Goal: Information Seeking & Learning: Check status

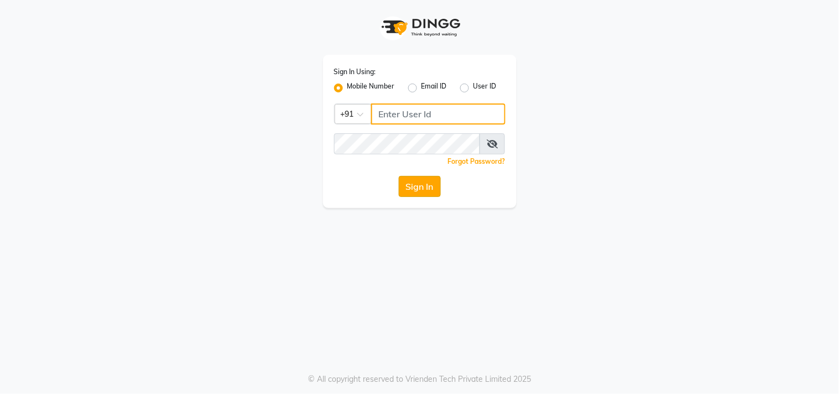
type input "9324581241"
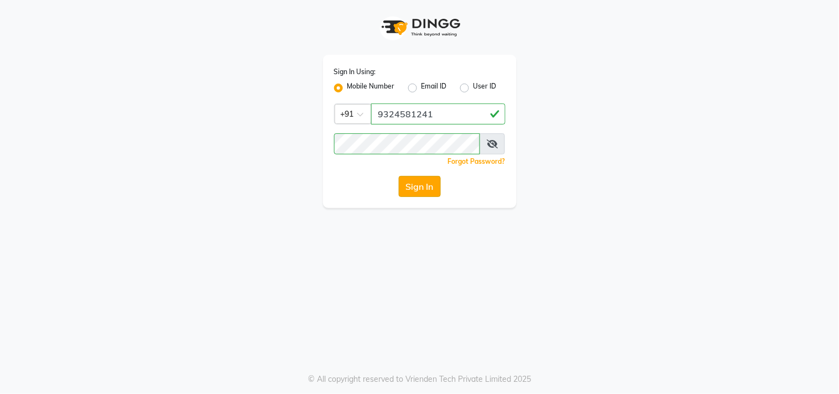
click at [417, 194] on button "Sign In" at bounding box center [420, 186] width 42 height 21
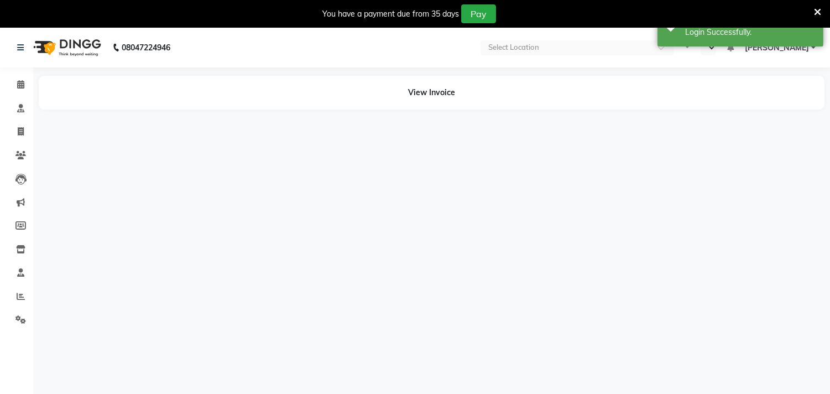
select select "en"
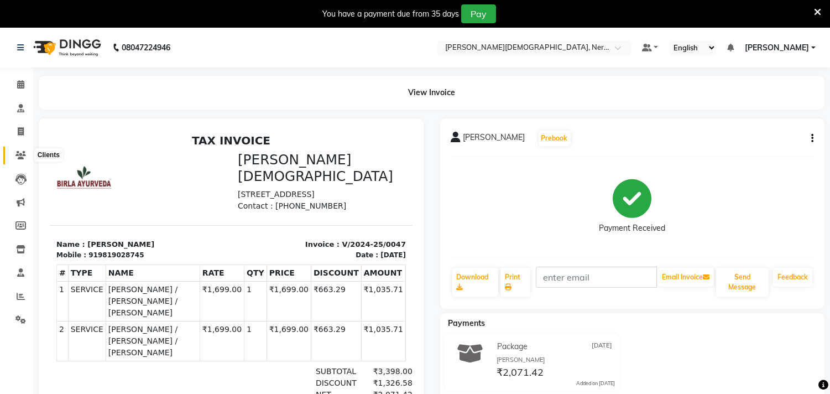
click at [19, 159] on icon at bounding box center [20, 155] width 11 height 8
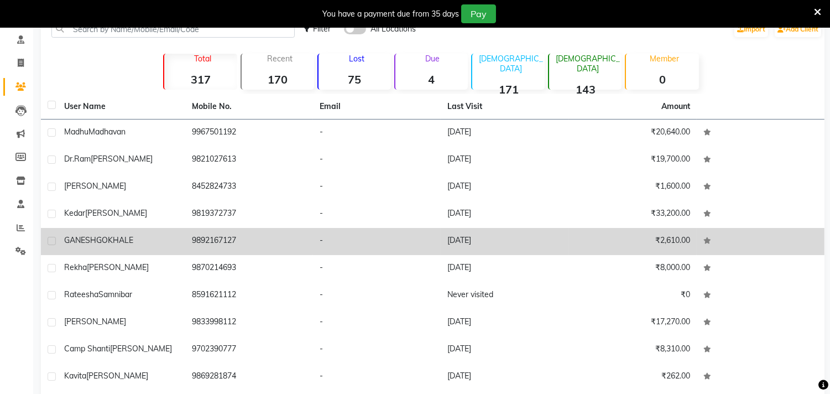
scroll to position [51, 0]
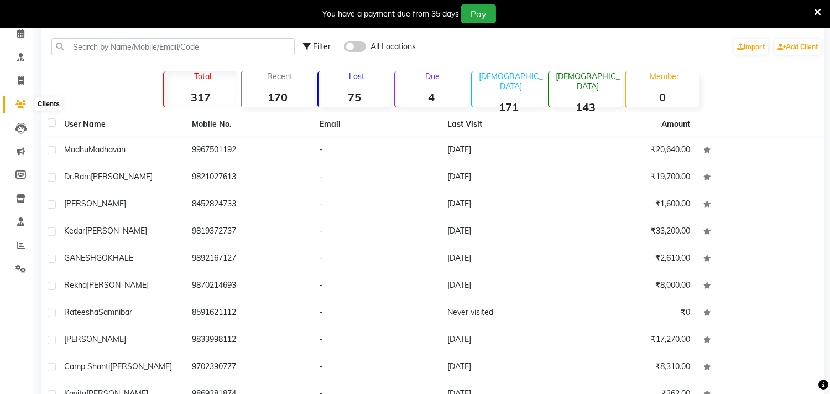
click at [19, 102] on icon at bounding box center [20, 104] width 11 height 8
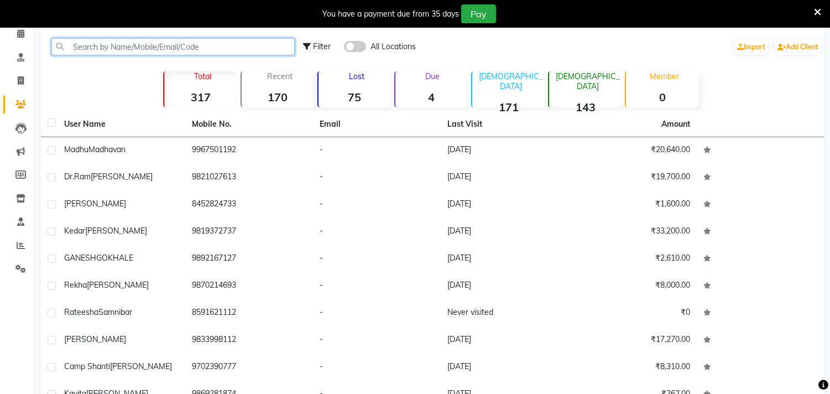
click at [148, 38] on input "text" at bounding box center [172, 46] width 243 height 17
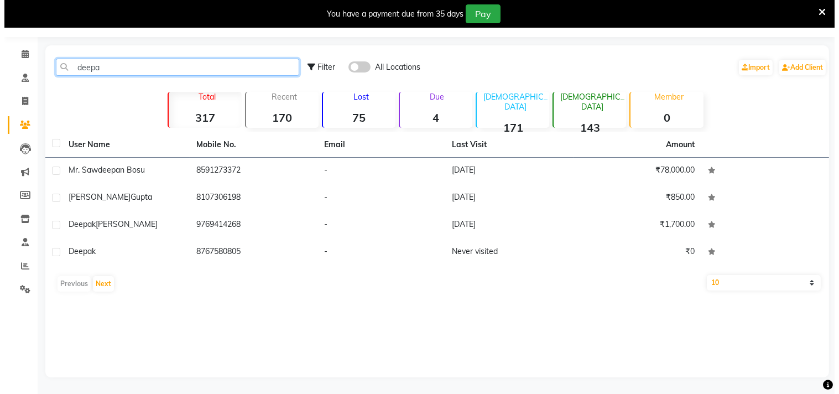
scroll to position [30, 0]
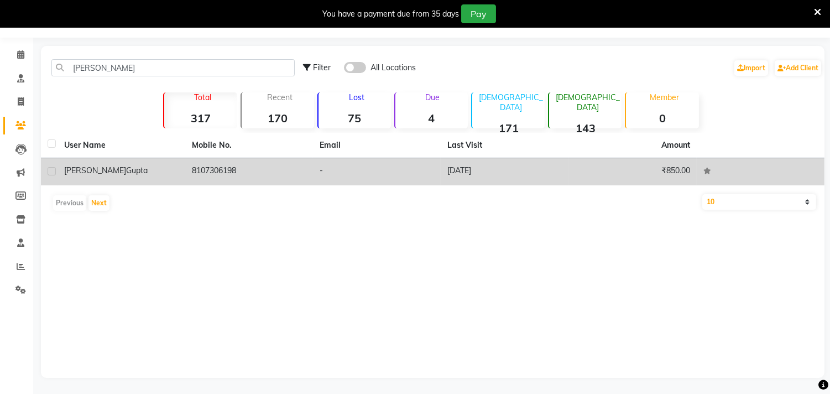
click at [131, 167] on span "gupta" at bounding box center [137, 170] width 22 height 10
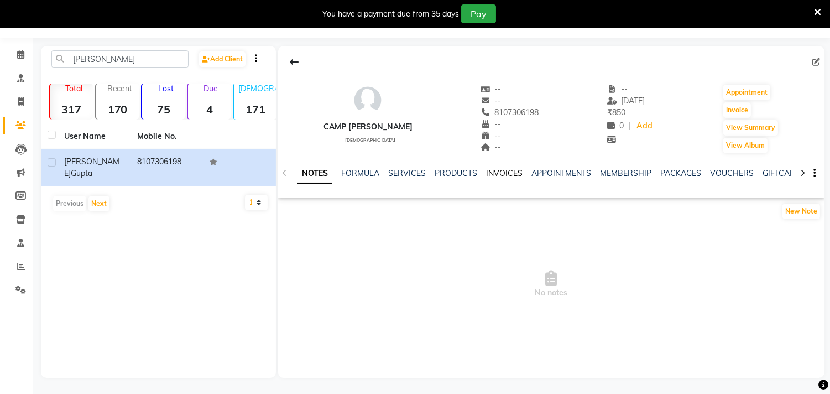
click at [507, 177] on link "INVOICES" at bounding box center [504, 173] width 37 height 10
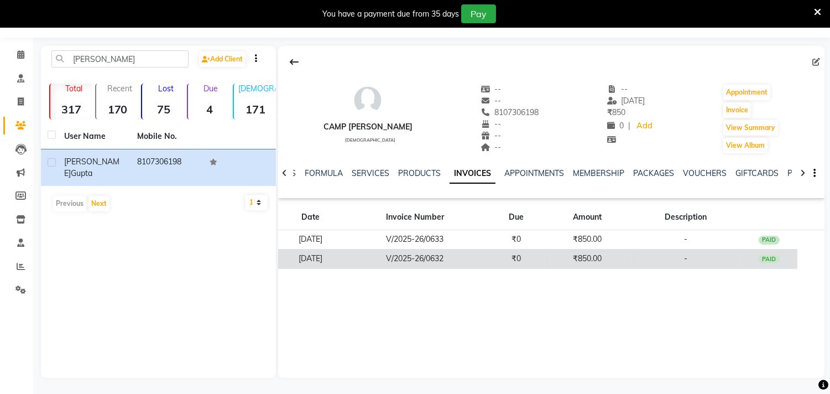
click at [325, 256] on td "[DATE]" at bounding box center [310, 258] width 64 height 19
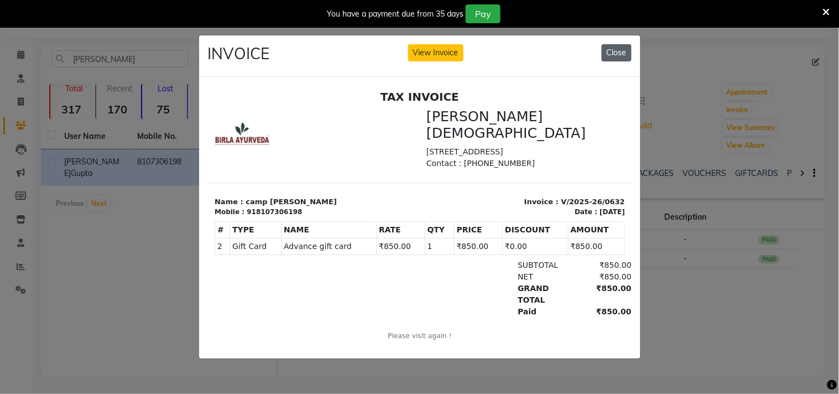
click at [626, 44] on button "Close" at bounding box center [617, 52] width 30 height 17
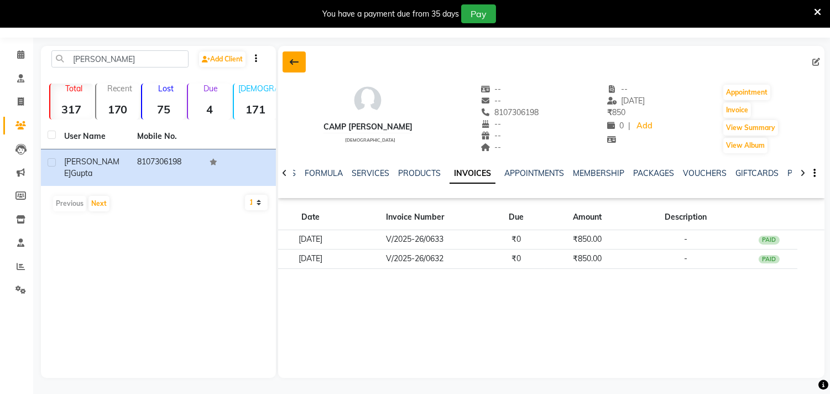
click at [294, 59] on icon at bounding box center [294, 62] width 9 height 9
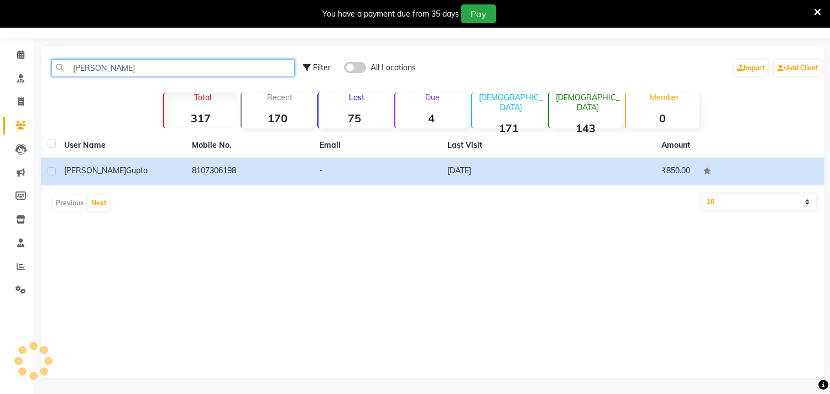
click at [101, 69] on input "[PERSON_NAME]" at bounding box center [172, 67] width 243 height 17
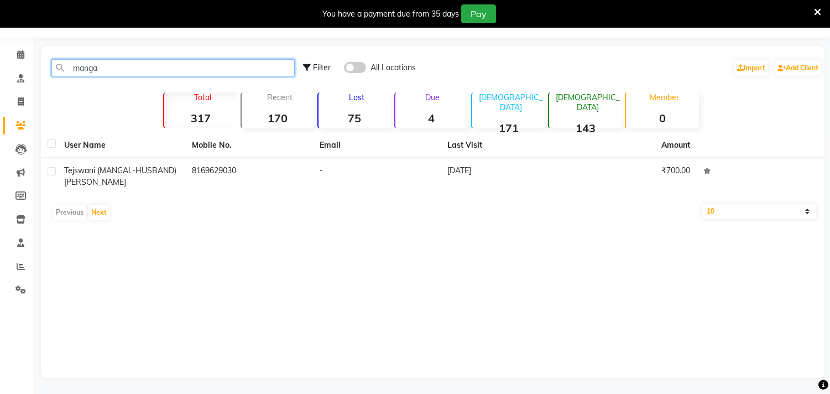
type input "manga"
click at [324, 63] on span "Filter" at bounding box center [322, 68] width 18 height 10
select select "1000000"
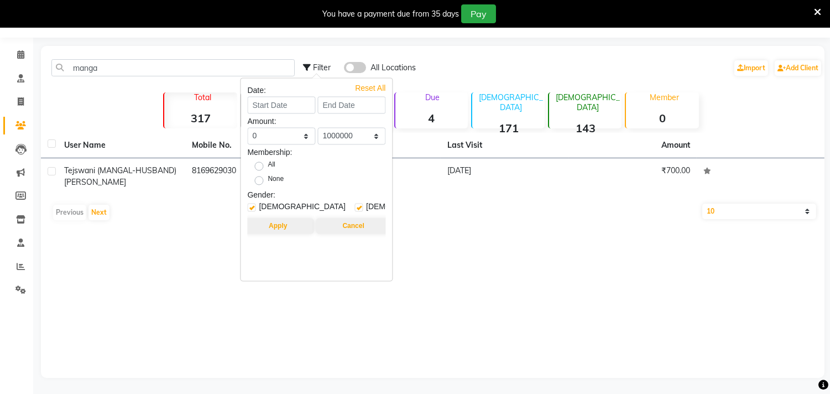
click at [324, 63] on span "Filter" at bounding box center [322, 68] width 18 height 10
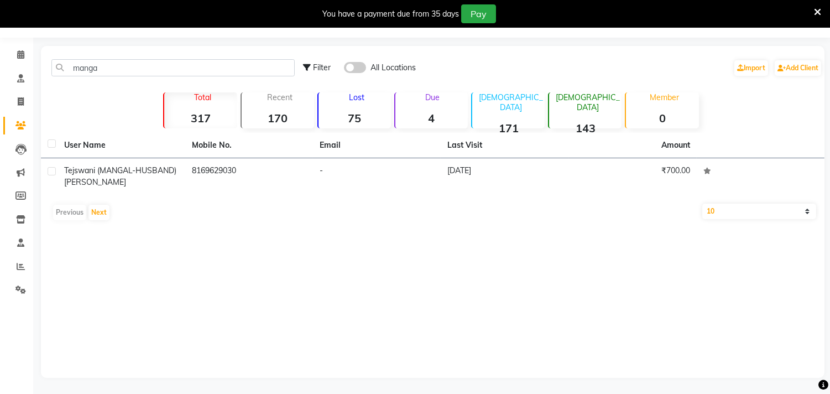
click at [322, 63] on span "Filter" at bounding box center [322, 68] width 18 height 10
select select "1000000"
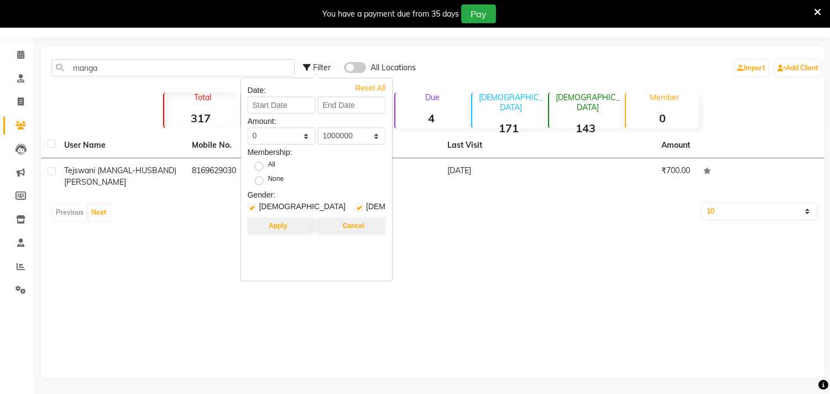
click at [322, 63] on span "Filter" at bounding box center [322, 68] width 18 height 10
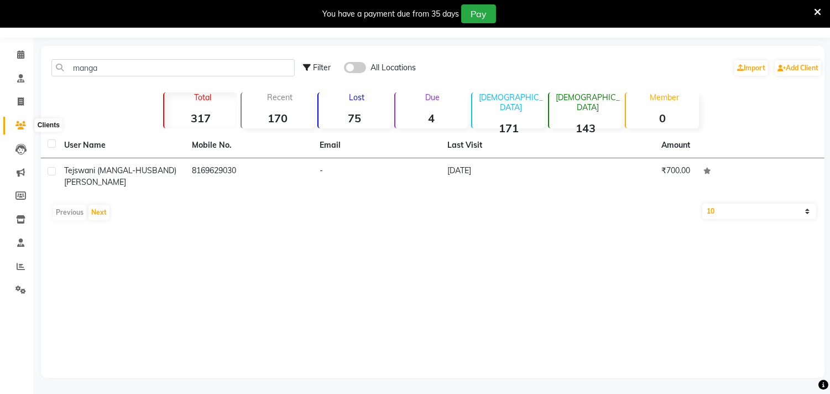
click at [15, 122] on icon at bounding box center [20, 125] width 11 height 8
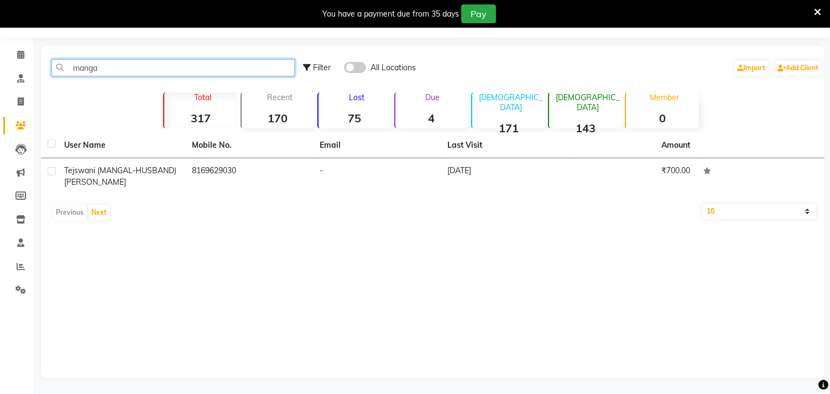
click at [65, 69] on input "manga" at bounding box center [172, 67] width 243 height 17
click at [60, 64] on input "manga" at bounding box center [172, 67] width 243 height 17
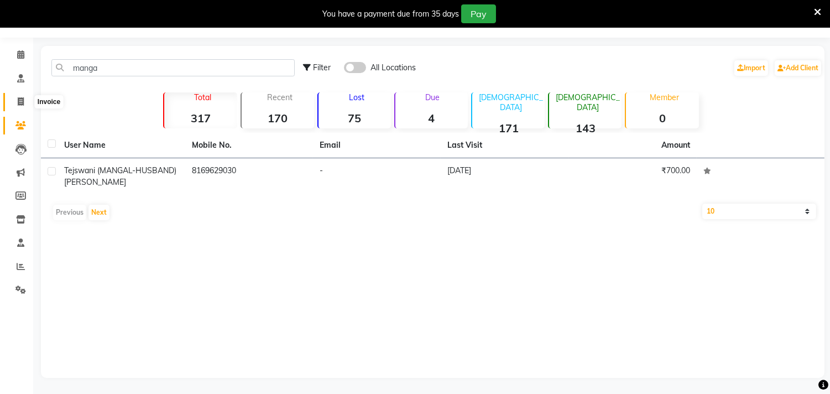
click at [17, 96] on span at bounding box center [20, 102] width 19 height 13
select select "6808"
select select "service"
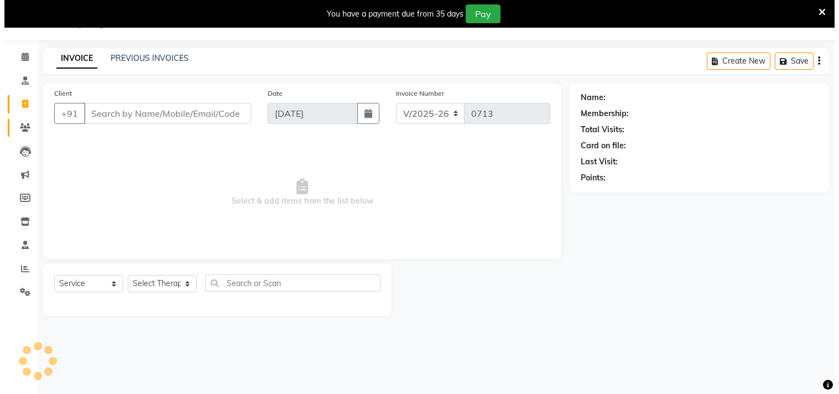
scroll to position [28, 0]
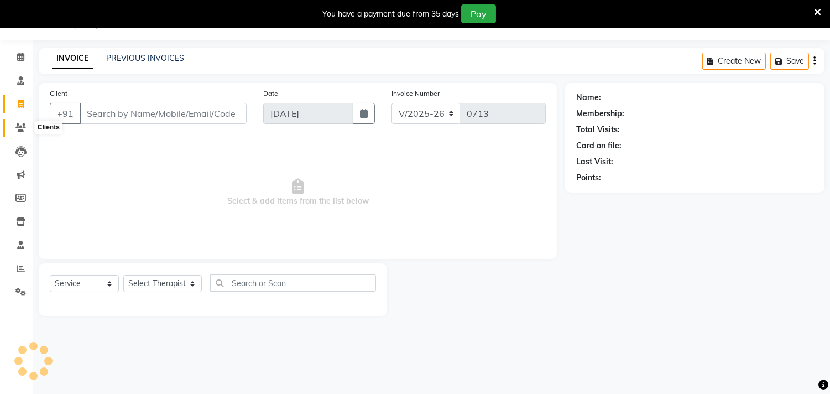
click at [18, 126] on icon at bounding box center [20, 127] width 11 height 8
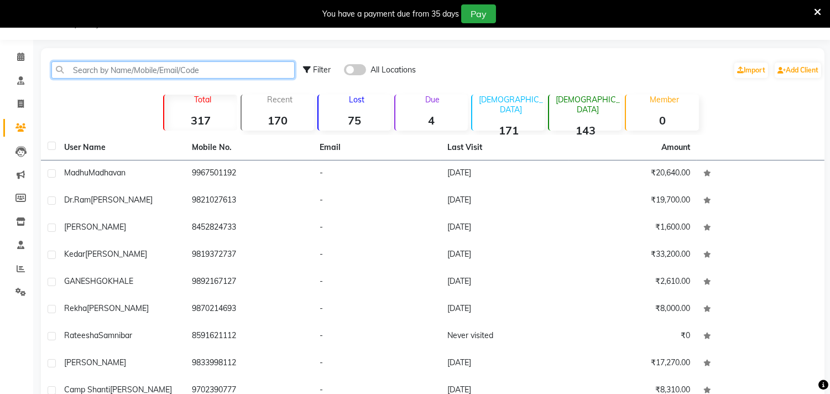
click at [106, 69] on input "text" at bounding box center [172, 69] width 243 height 17
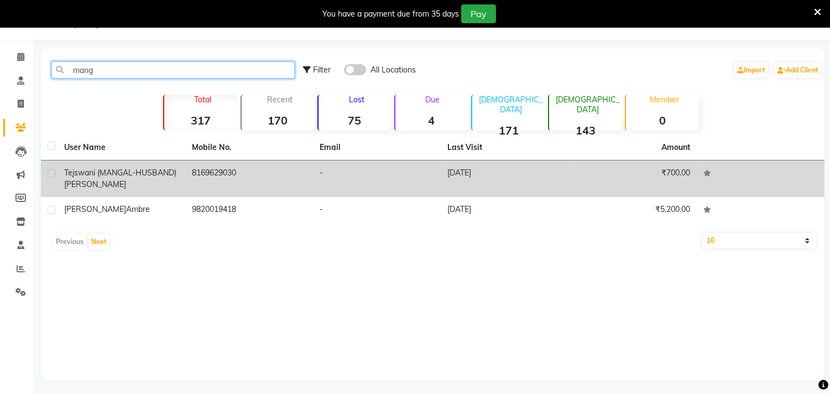
type input "mang"
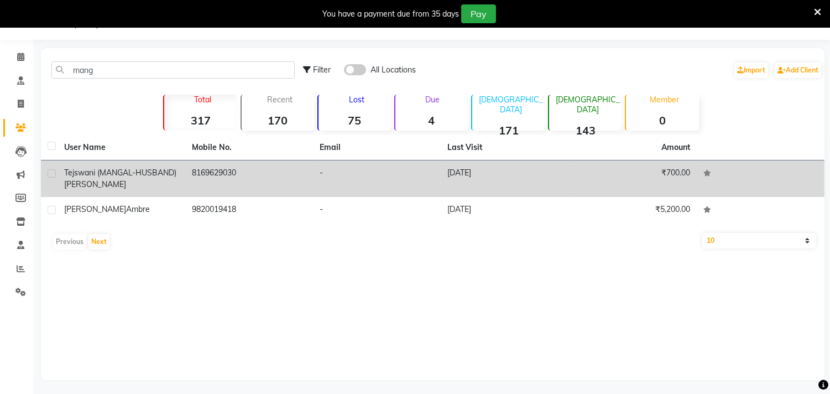
click at [89, 171] on span "Tejswani (MANGAL-HUSBAND)" at bounding box center [120, 173] width 112 height 10
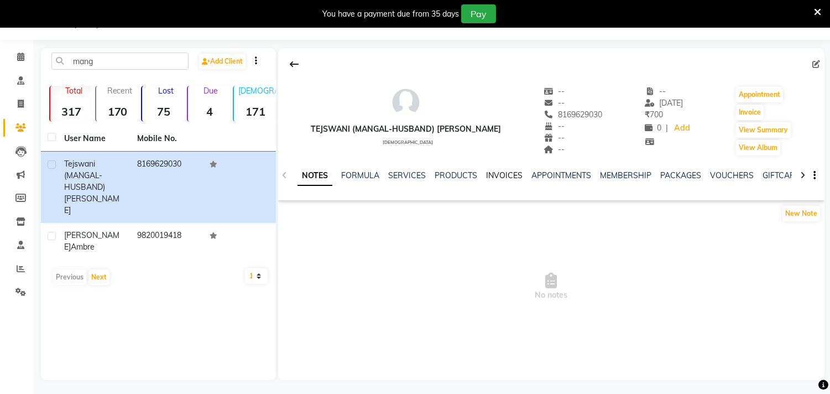
click at [495, 172] on link "INVOICES" at bounding box center [504, 175] width 37 height 10
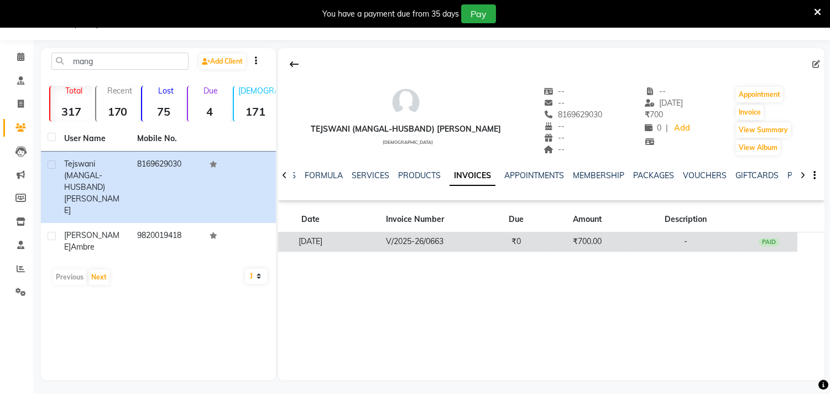
click at [338, 241] on td "[DATE]" at bounding box center [310, 241] width 64 height 19
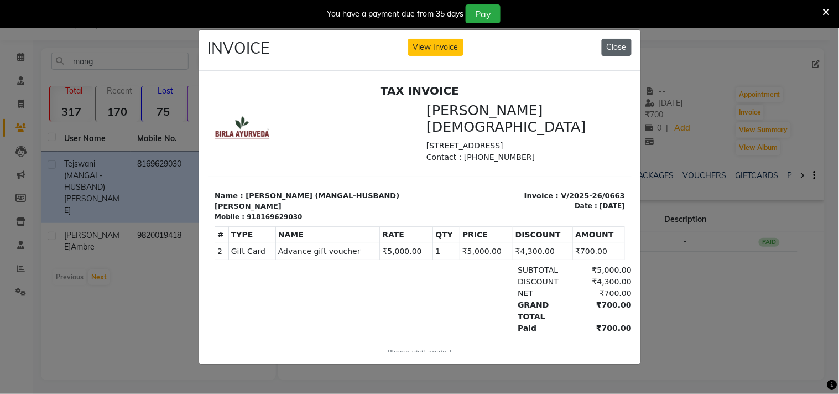
click at [611, 43] on button "Close" at bounding box center [617, 47] width 30 height 17
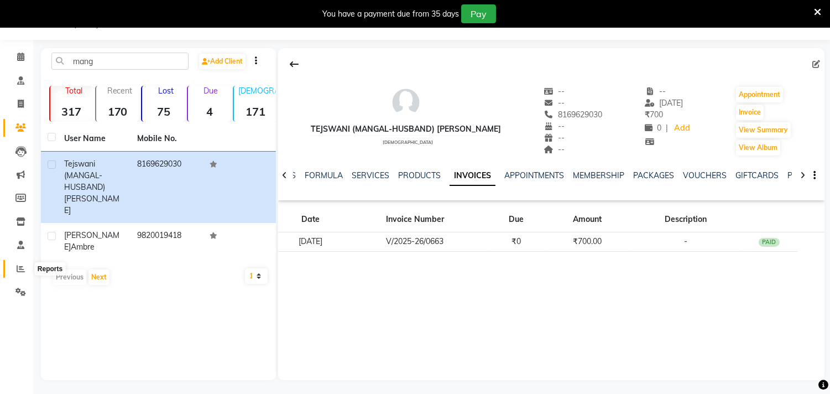
click at [23, 263] on span at bounding box center [20, 269] width 19 height 13
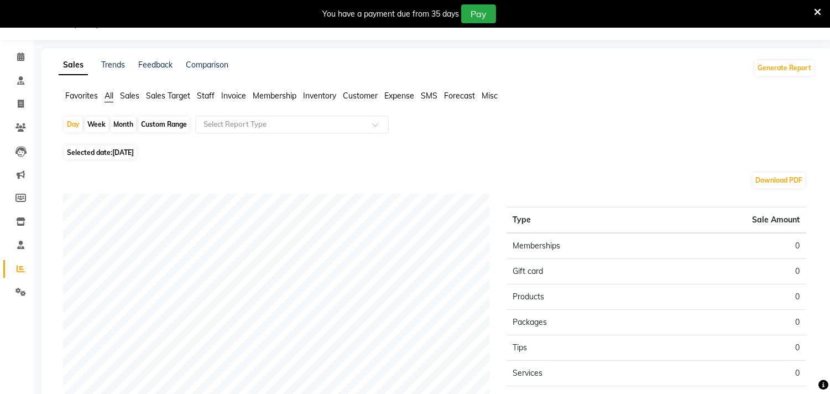
click at [160, 97] on span "Sales Target" at bounding box center [168, 96] width 44 height 10
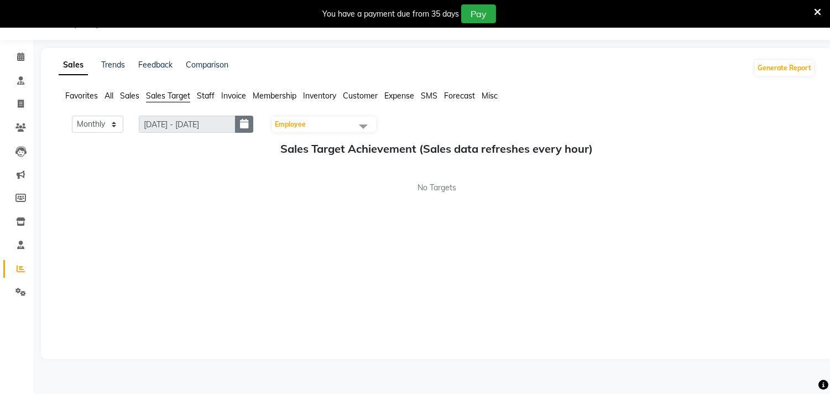
click at [248, 124] on icon "button" at bounding box center [244, 124] width 8 height 1
select select "9"
select select "2025"
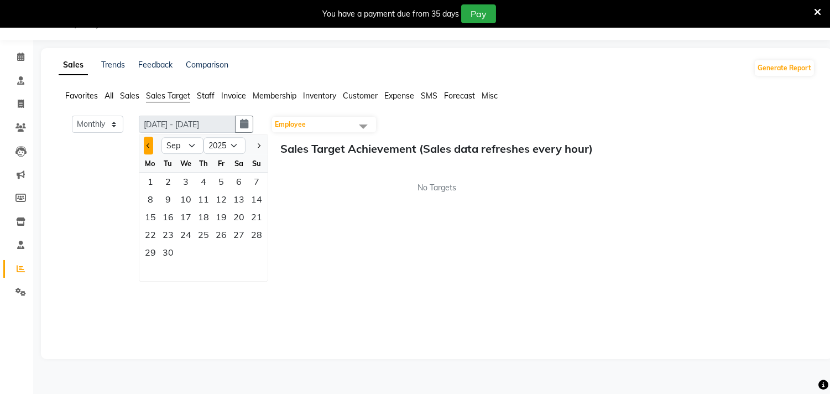
click at [148, 143] on span "Previous month" at bounding box center [149, 145] width 4 height 4
select select "8"
click at [248, 124] on icon "button" at bounding box center [244, 124] width 8 height 1
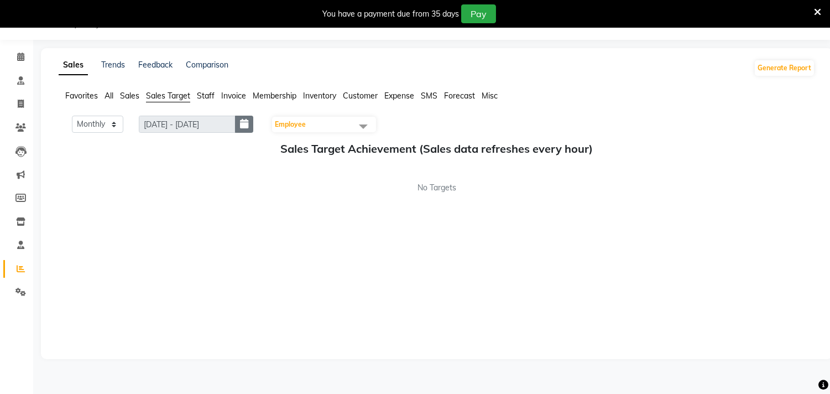
click at [248, 124] on icon "button" at bounding box center [244, 124] width 8 height 1
select select "9"
select select "2025"
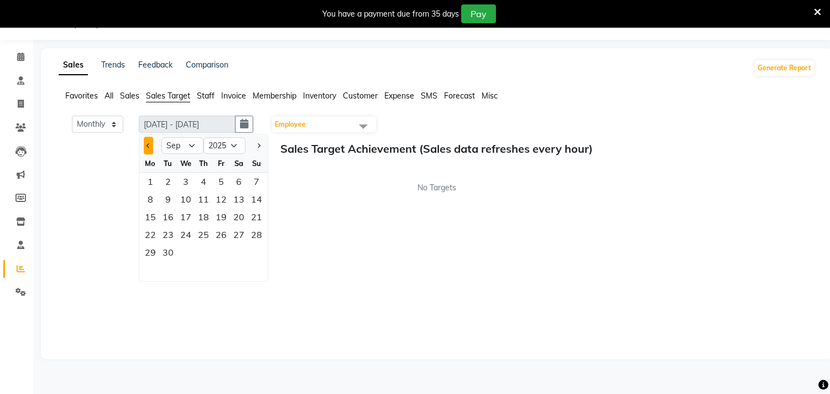
click at [150, 143] on span "Previous month" at bounding box center [149, 145] width 4 height 4
select select "8"
click at [225, 179] on div "1" at bounding box center [221, 182] width 18 height 18
type input "[DATE] - [DATE]"
click at [373, 242] on div "Monthly Weekly [DATE] - [DATE] [DATE] Jan Feb Mar Apr May Jun [DATE] Aug Sep Oc…" at bounding box center [437, 232] width 757 height 232
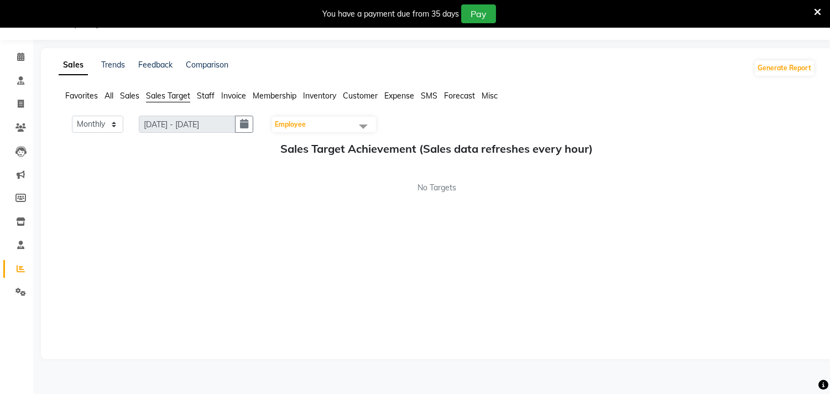
click at [124, 95] on span "Sales" at bounding box center [129, 96] width 19 height 10
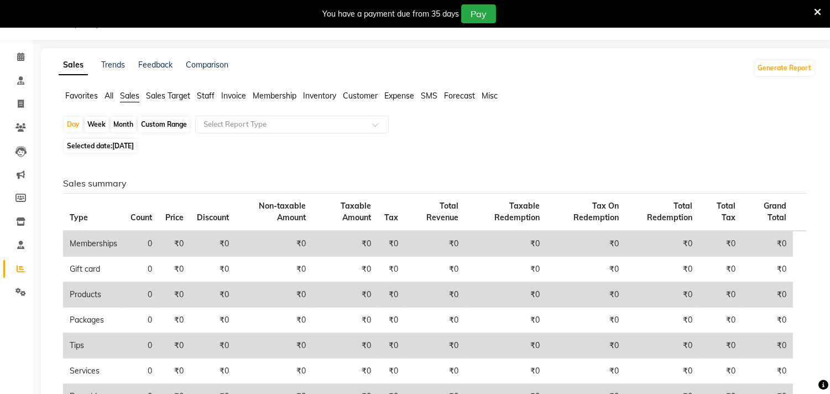
click at [169, 121] on div "Custom Range" at bounding box center [163, 124] width 51 height 15
select select "9"
select select "2025"
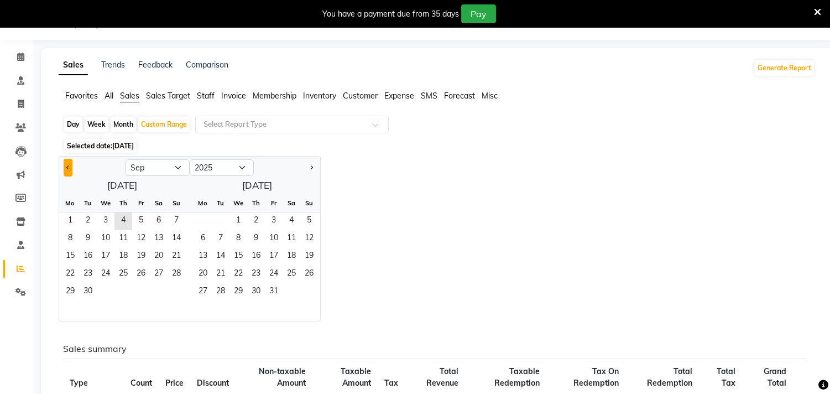
click at [65, 167] on button "Previous month" at bounding box center [68, 168] width 9 height 18
select select "8"
click at [140, 220] on span "1" at bounding box center [141, 221] width 18 height 18
click at [244, 183] on div "[DATE] Mo Tu We Th Fr Sa Su 1 2 3 4 5 6 7 8 9 10 11 12 13 14 15 16 17 18 19 20 …" at bounding box center [189, 248] width 261 height 144
click at [181, 296] on span "31" at bounding box center [177, 292] width 18 height 18
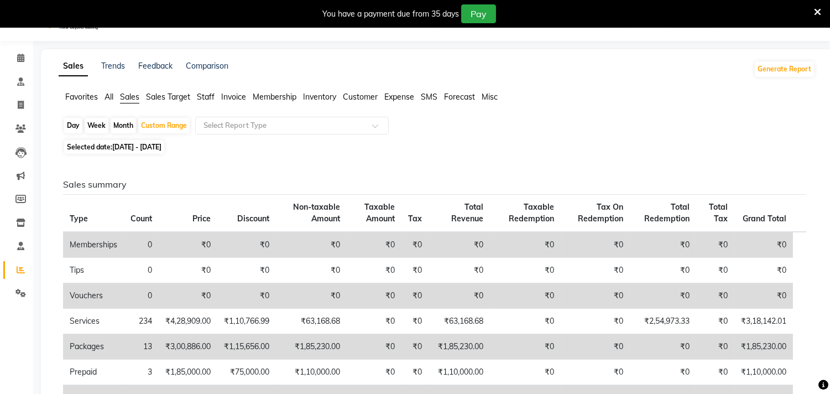
scroll to position [25, 0]
click at [20, 128] on icon at bounding box center [20, 130] width 11 height 8
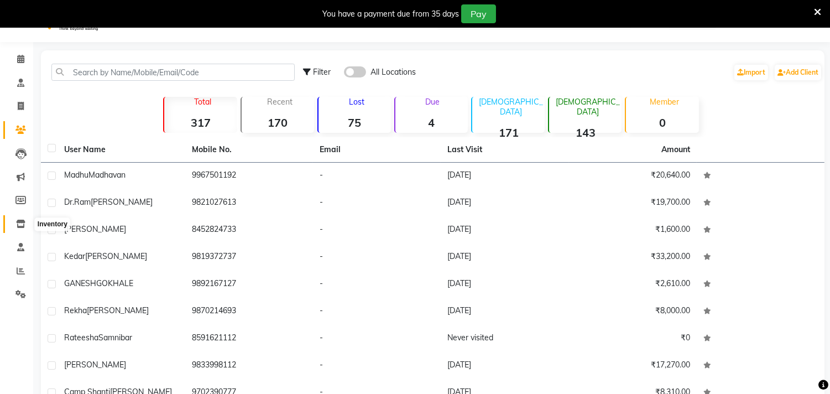
click at [16, 220] on icon at bounding box center [20, 224] width 9 height 8
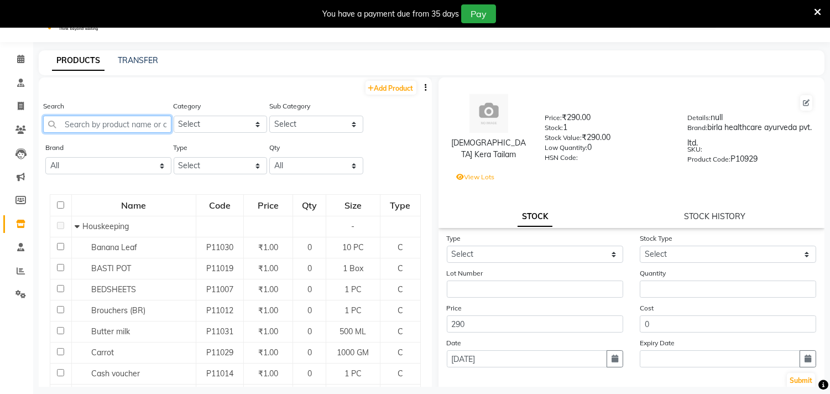
click at [100, 124] on input "text" at bounding box center [107, 124] width 128 height 17
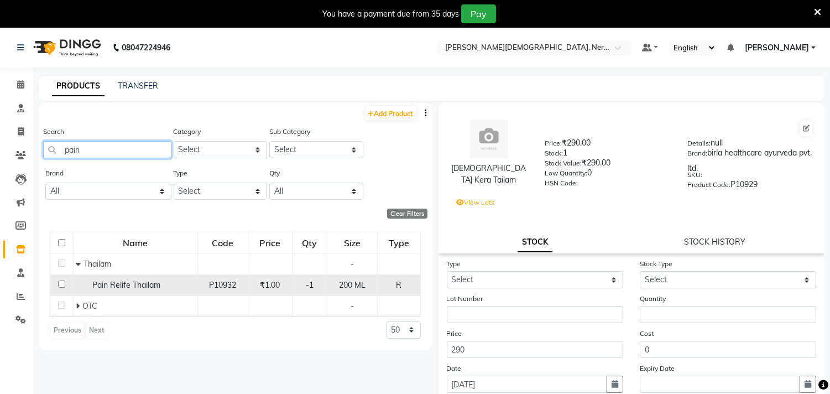
type input "pain"
click at [274, 284] on span "₹1.00" at bounding box center [270, 285] width 20 height 10
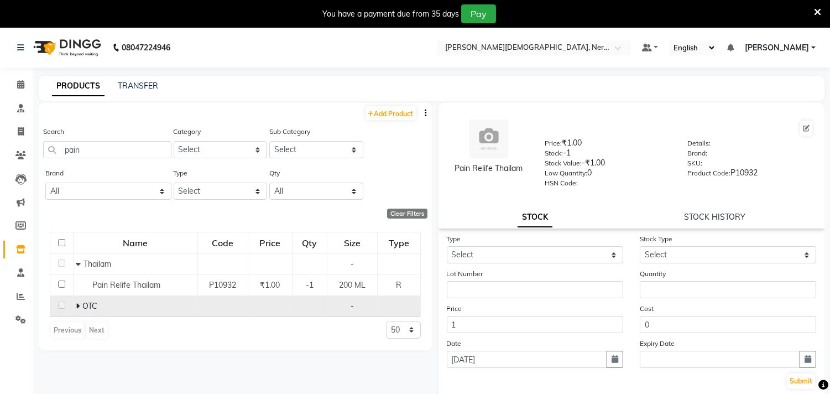
click at [78, 305] on icon at bounding box center [78, 306] width 4 height 8
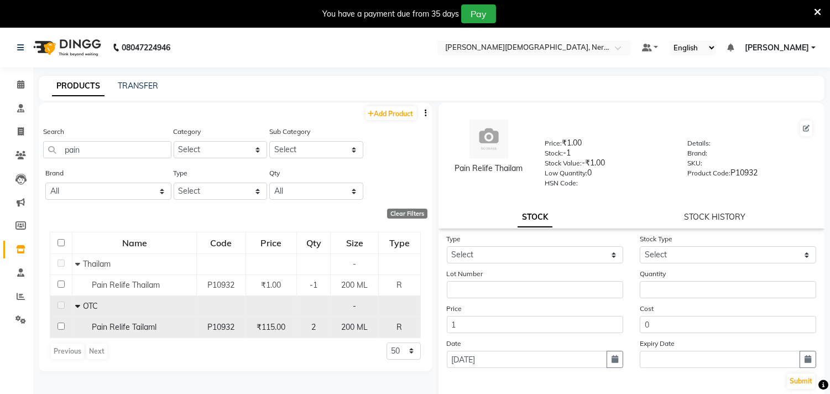
click at [316, 325] on span "2" at bounding box center [313, 327] width 4 height 10
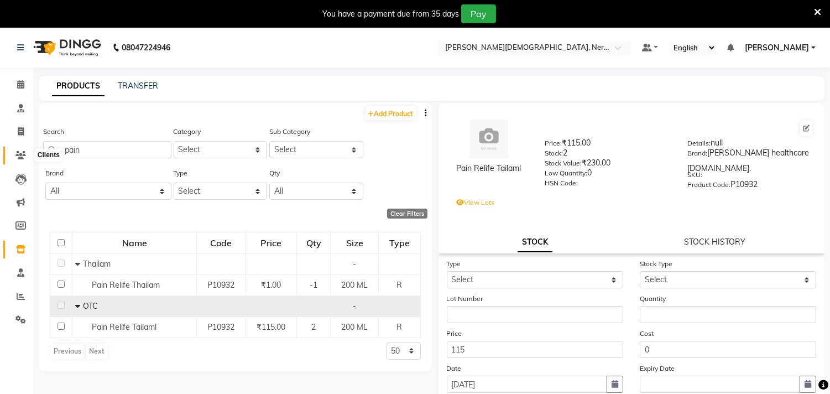
click at [21, 154] on icon at bounding box center [20, 155] width 11 height 8
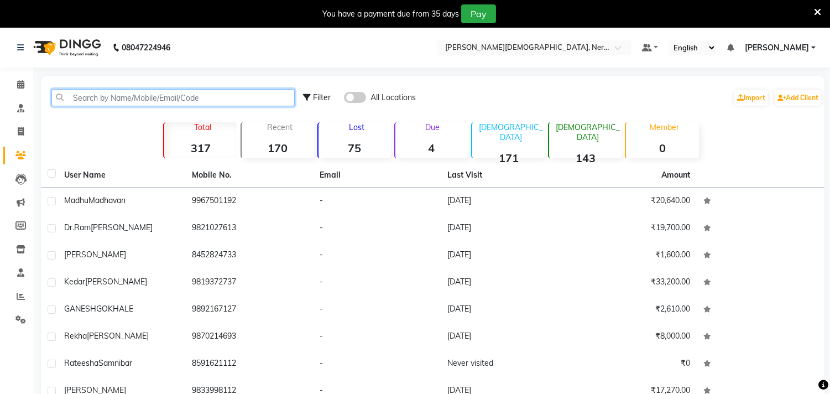
click at [155, 95] on input "text" at bounding box center [172, 97] width 243 height 17
paste input "8097527146"
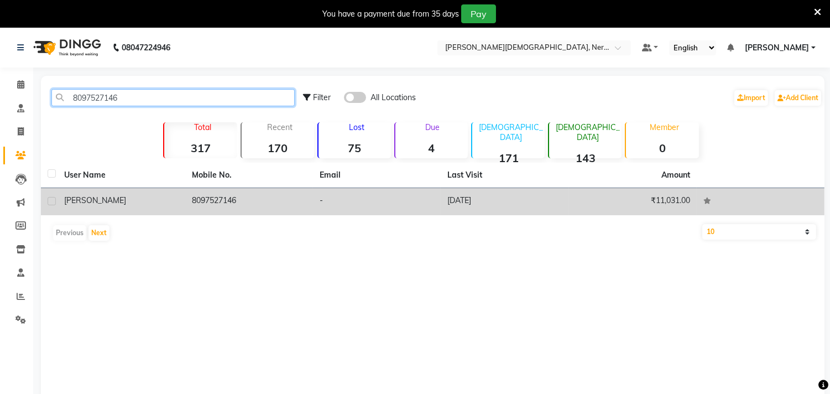
type input "8097527146"
click at [80, 199] on span "[PERSON_NAME]" at bounding box center [95, 200] width 62 height 10
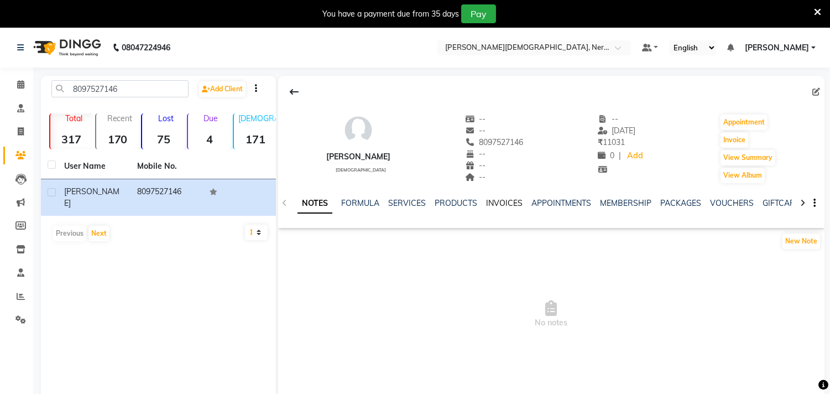
click at [506, 202] on link "INVOICES" at bounding box center [504, 203] width 37 height 10
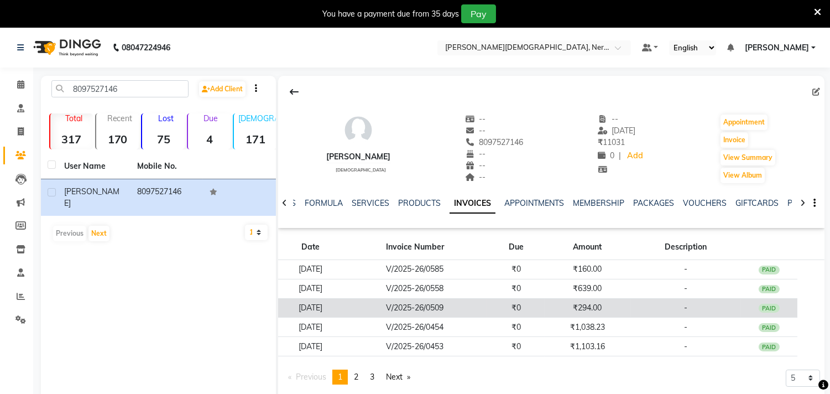
click at [320, 306] on td "[DATE]" at bounding box center [310, 307] width 64 height 19
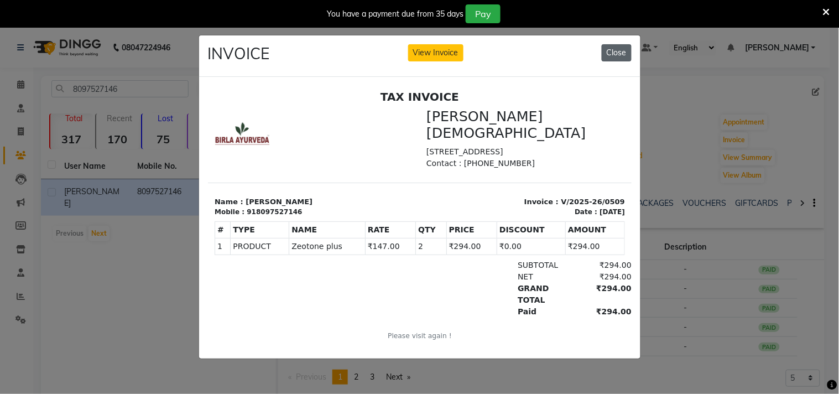
click at [615, 49] on button "Close" at bounding box center [617, 52] width 30 height 17
